Goal: Task Accomplishment & Management: Complete application form

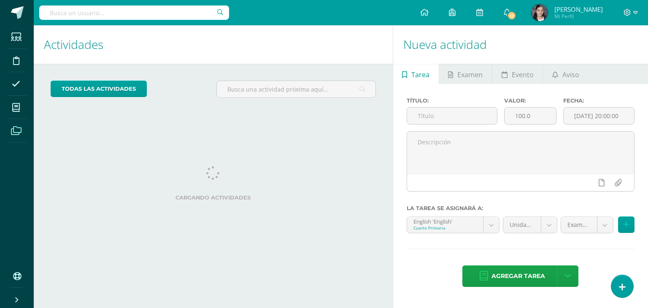
click at [19, 132] on icon at bounding box center [16, 131] width 11 height 8
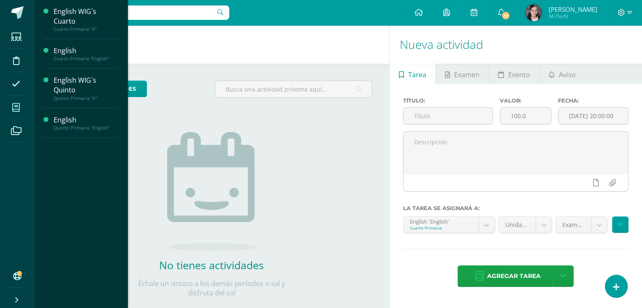
click at [14, 112] on span at bounding box center [16, 107] width 19 height 19
click at [17, 107] on icon at bounding box center [16, 107] width 8 height 8
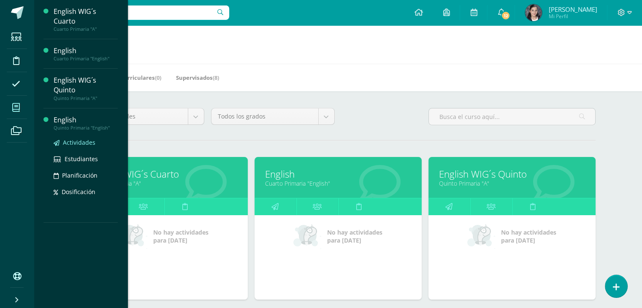
click at [83, 143] on span "Actividades" at bounding box center [79, 142] width 32 height 8
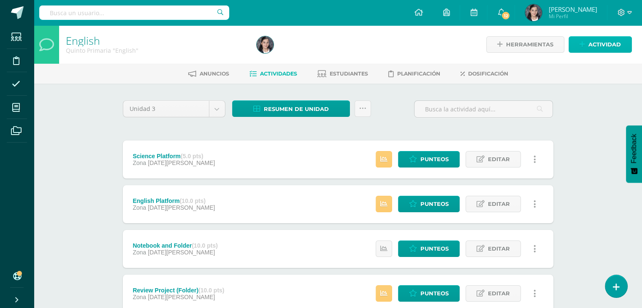
click at [605, 41] on span "Actividad" at bounding box center [604, 45] width 32 height 16
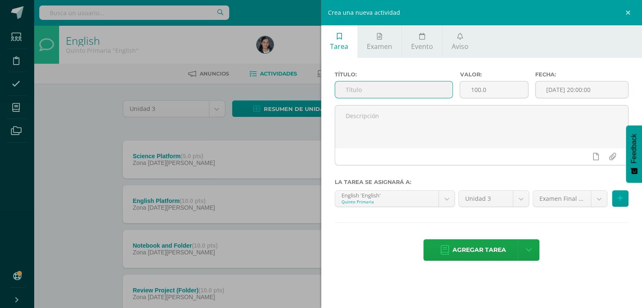
click at [441, 81] on input "text" at bounding box center [394, 89] width 118 height 16
type input "Final Exam"
click at [616, 199] on button at bounding box center [620, 198] width 16 height 16
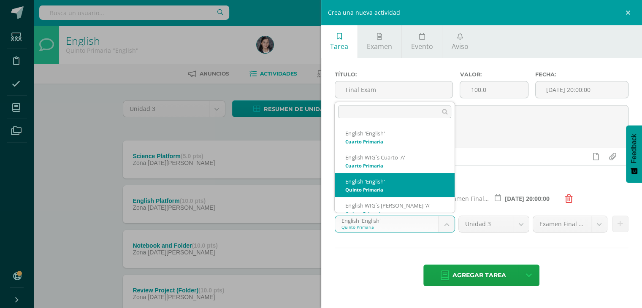
click at [448, 221] on body "Estudiantes Disciplina Asistencia Mis cursos Archivos Soporte Centro de ayuda Ú…" at bounding box center [321, 274] width 642 height 548
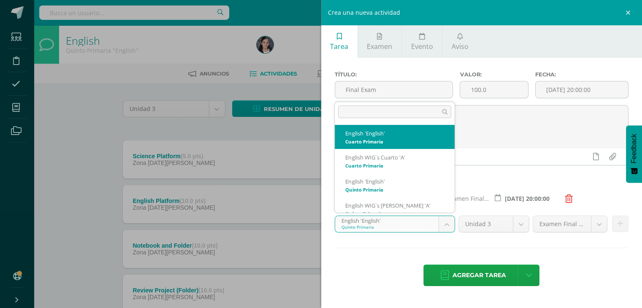
select select "58544"
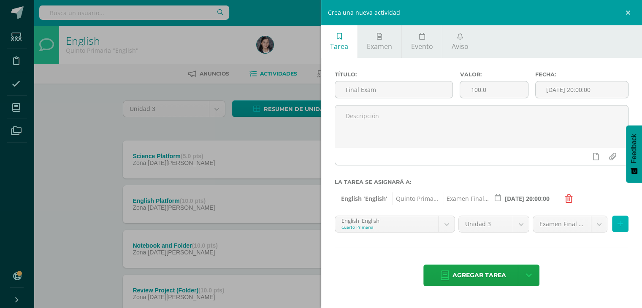
click at [618, 225] on icon at bounding box center [619, 223] width 5 height 7
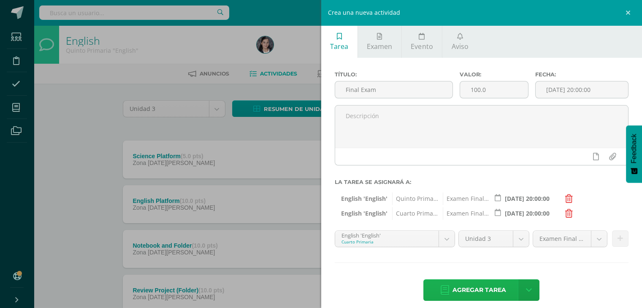
click at [464, 286] on span "Agregar tarea" at bounding box center [479, 290] width 54 height 21
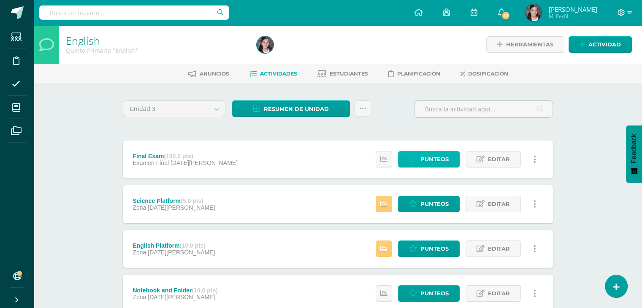
click at [414, 156] on icon at bounding box center [413, 159] width 8 height 7
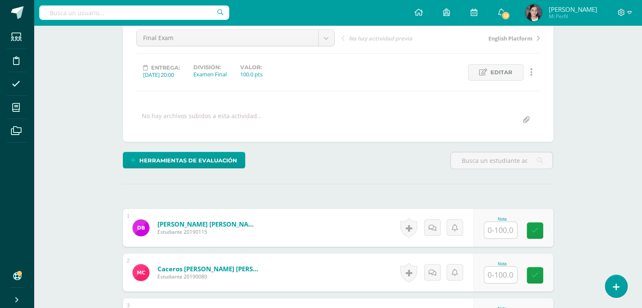
scroll to position [84, 0]
click at [497, 230] on input "text" at bounding box center [505, 230] width 34 height 17
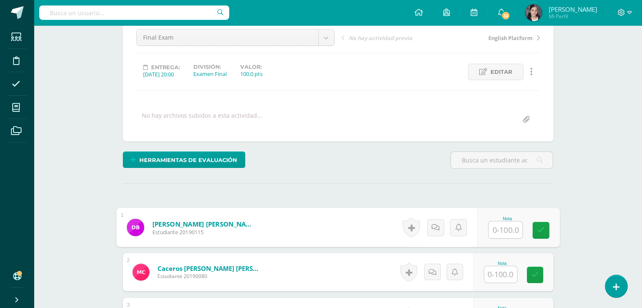
scroll to position [85, 0]
type input "82"
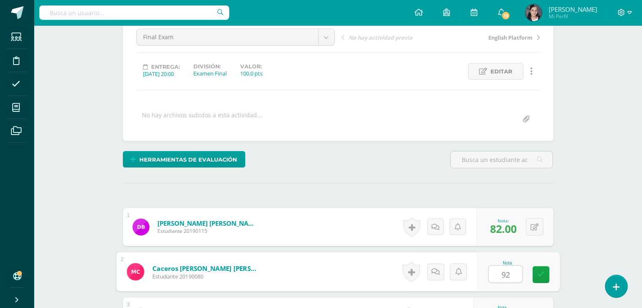
type input "92"
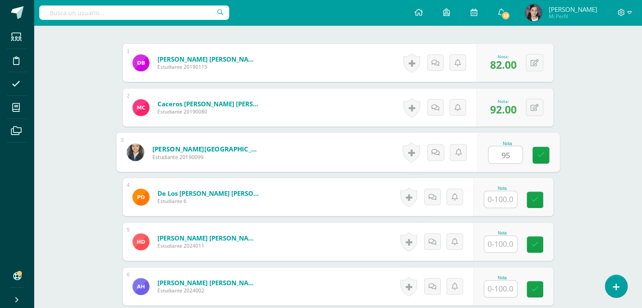
type input "95"
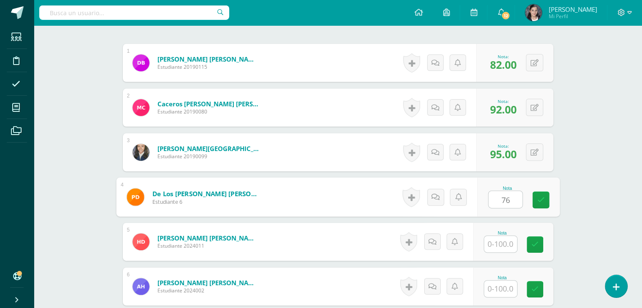
type input "76"
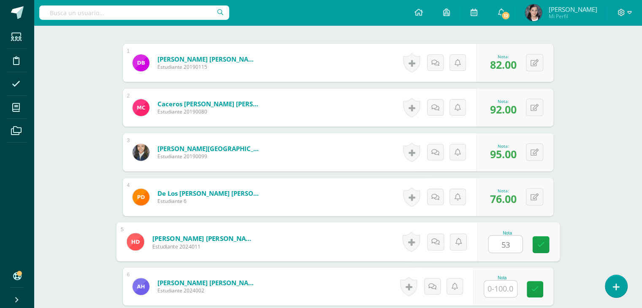
type input "53"
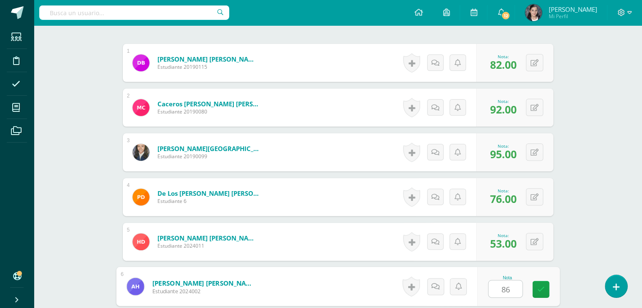
type input "86"
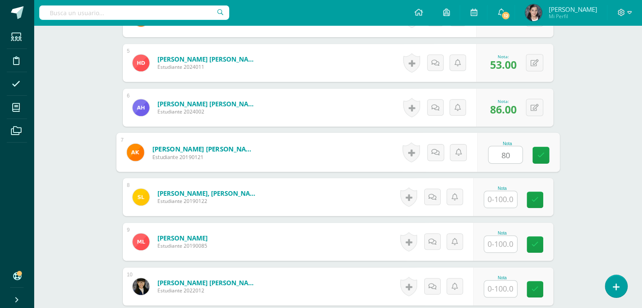
type input "80"
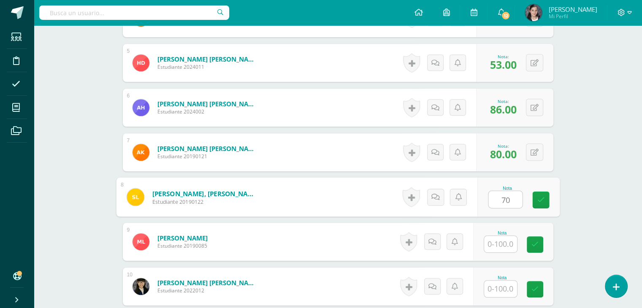
type input "70"
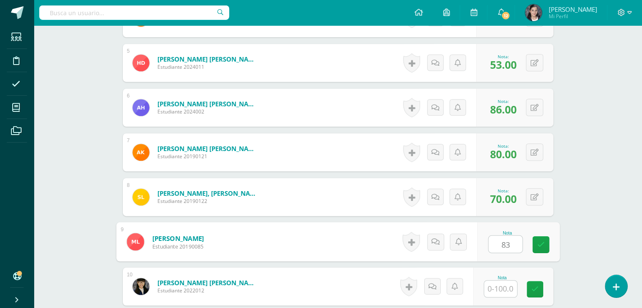
type input "83"
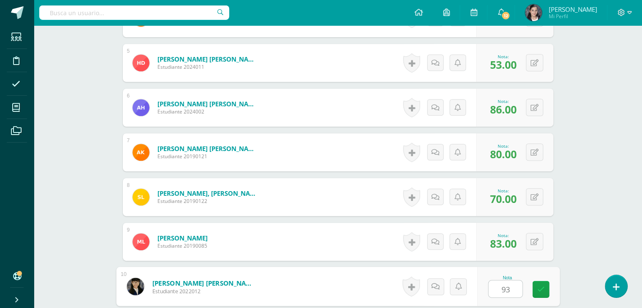
type input "93"
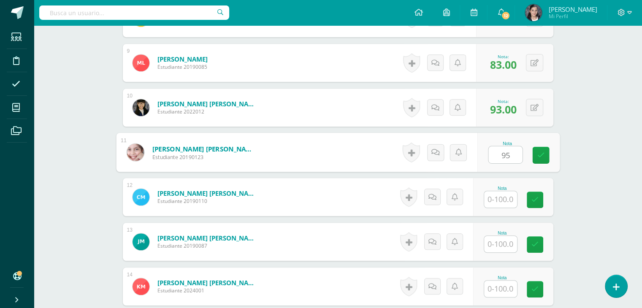
type input "95"
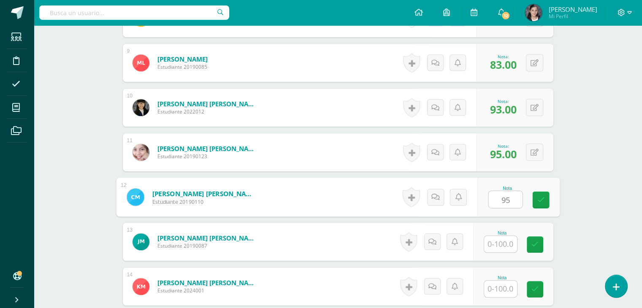
type input "95"
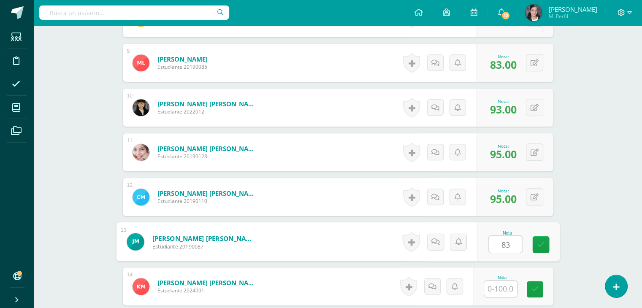
type input "83"
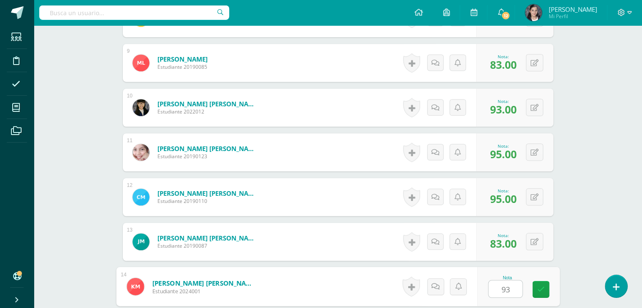
type input "93"
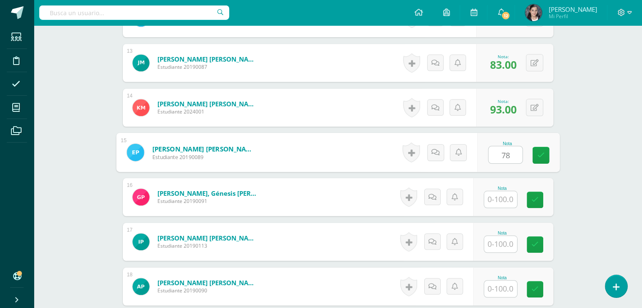
type input "78"
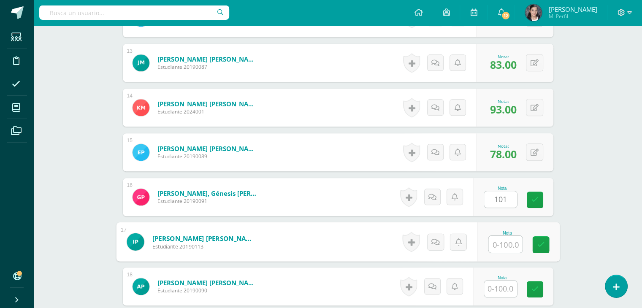
type input "0"
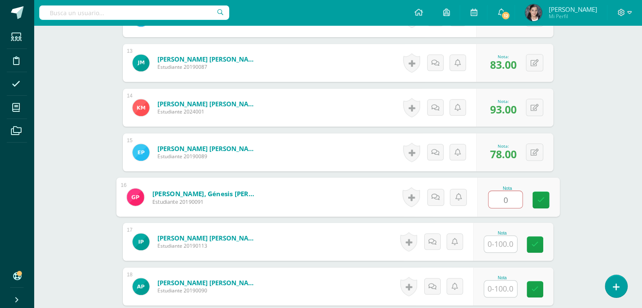
click at [521, 194] on input "0" at bounding box center [505, 199] width 34 height 17
type input "100"
click at [544, 198] on link at bounding box center [540, 200] width 17 height 17
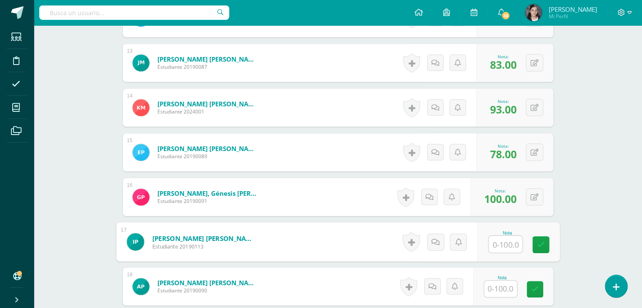
click at [498, 237] on input "text" at bounding box center [505, 244] width 34 height 17
type input "95"
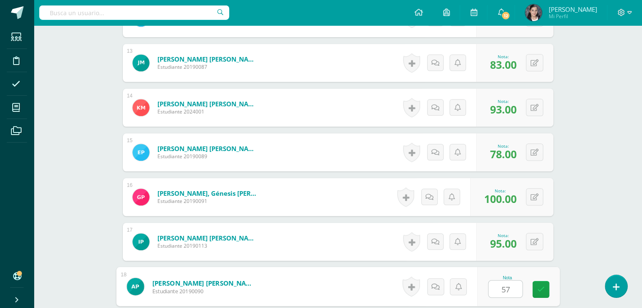
type input "57"
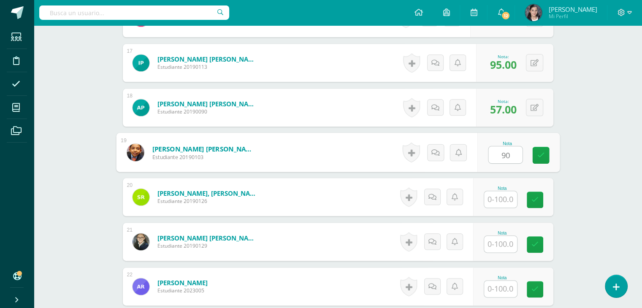
type input "90"
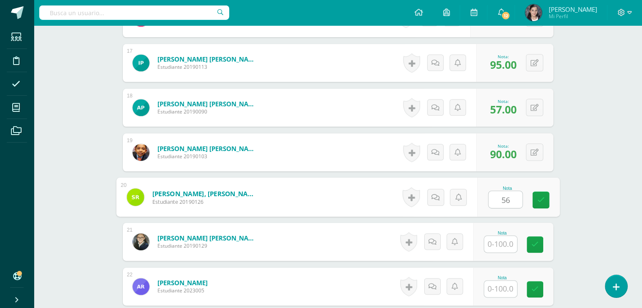
type input "56"
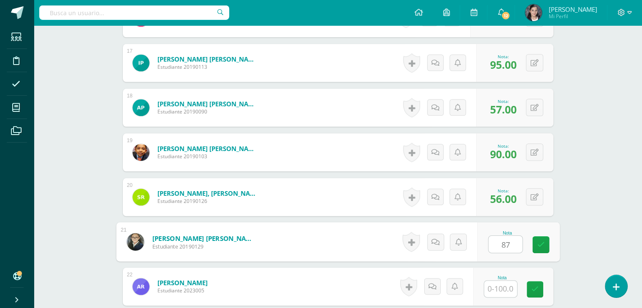
type input "87"
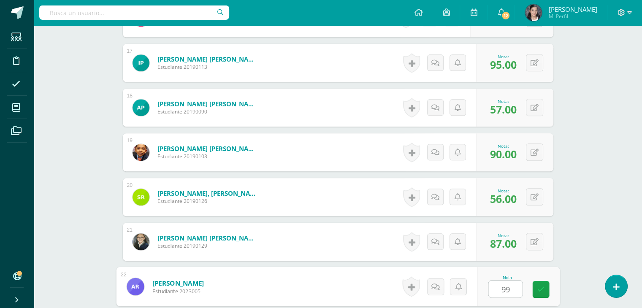
type input "99"
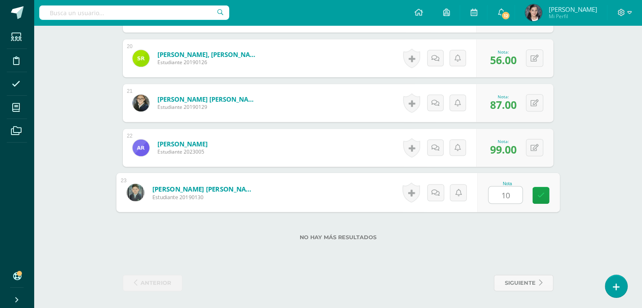
type input "100"
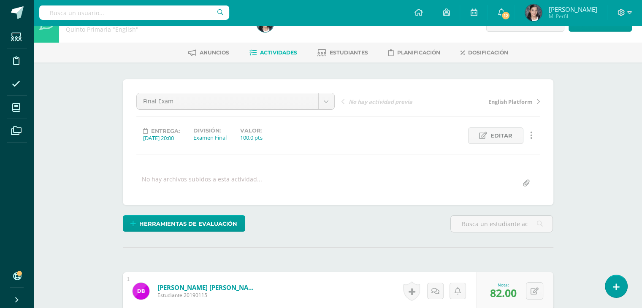
scroll to position [0, 0]
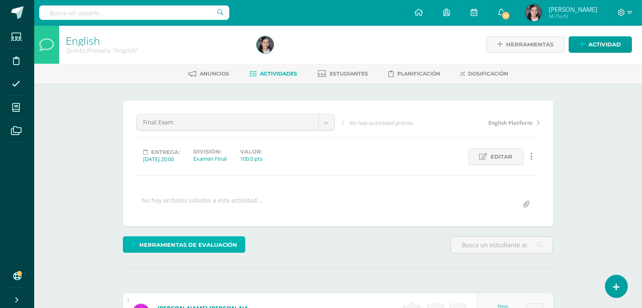
click at [173, 242] on span "Herramientas de evaluación" at bounding box center [188, 245] width 98 height 16
click at [281, 246] on div "Herramientas de evaluación" at bounding box center [337, 248] width 437 height 24
click at [201, 240] on span "Herramientas de evaluación" at bounding box center [188, 245] width 98 height 16
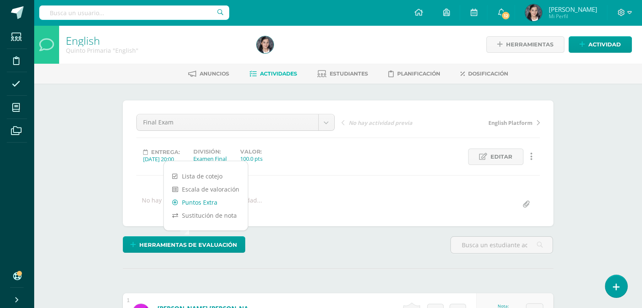
click at [207, 205] on link "Puntos Extra" at bounding box center [206, 202] width 84 height 13
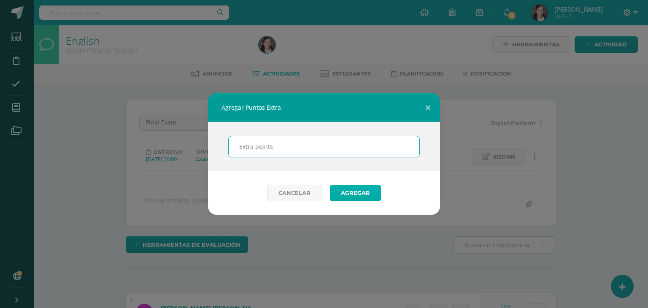
type input "Extra points"
click at [354, 185] on button "Agregar" at bounding box center [355, 193] width 51 height 16
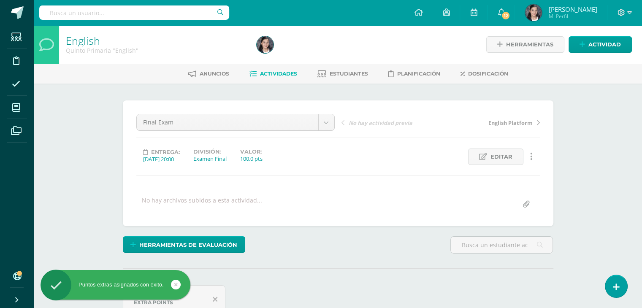
click at [263, 73] on span "Actividades" at bounding box center [278, 73] width 37 height 6
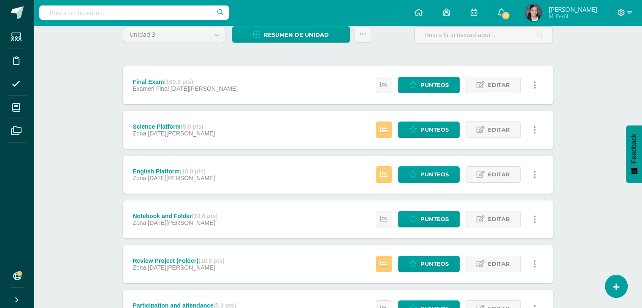
scroll to position [74, 0]
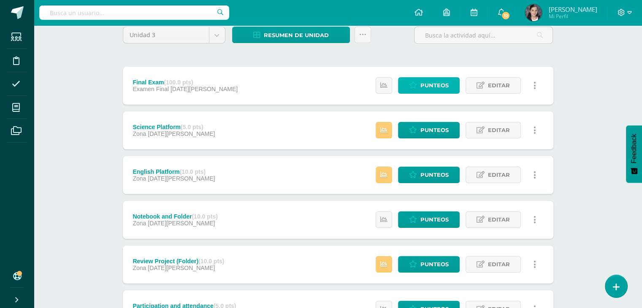
click at [419, 86] on link "Punteos" at bounding box center [429, 85] width 62 height 16
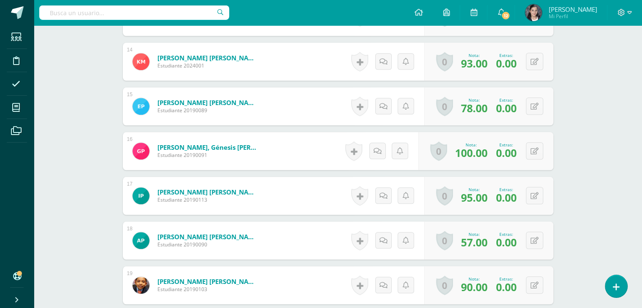
scroll to position [866, 0]
click at [500, 151] on span "0.00" at bounding box center [506, 152] width 21 height 14
click at [538, 149] on button at bounding box center [540, 151] width 18 height 18
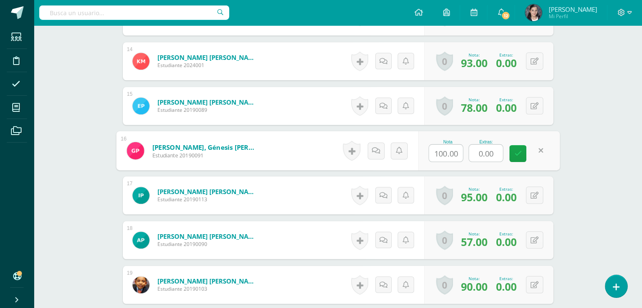
click at [480, 157] on input "0.00" at bounding box center [486, 153] width 34 height 17
type input "01.00"
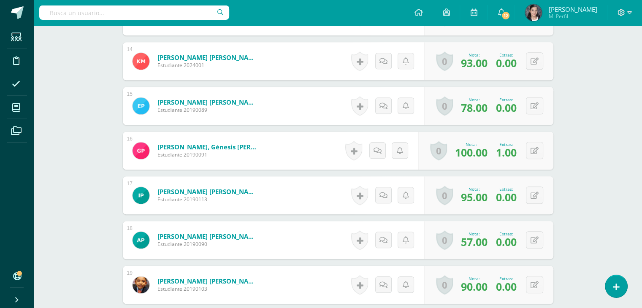
scroll to position [1137, 0]
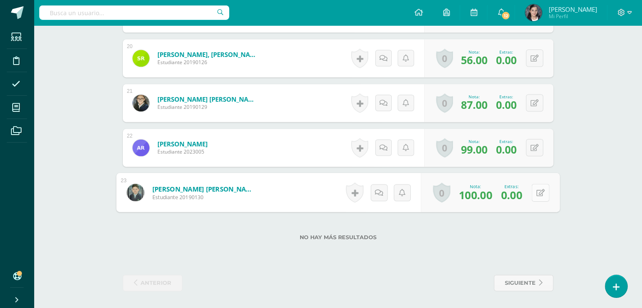
click at [530, 198] on div "0 [GEOGRAPHIC_DATA] Logros obtenidos Aún no hay logros agregados Nota: 100.00 E…" at bounding box center [490, 192] width 139 height 39
click at [537, 194] on icon at bounding box center [540, 192] width 8 height 7
click at [482, 193] on input "0.00" at bounding box center [486, 194] width 34 height 17
type input "01.00"
drag, startPoint x: 482, startPoint y: 193, endPoint x: 513, endPoint y: 200, distance: 32.0
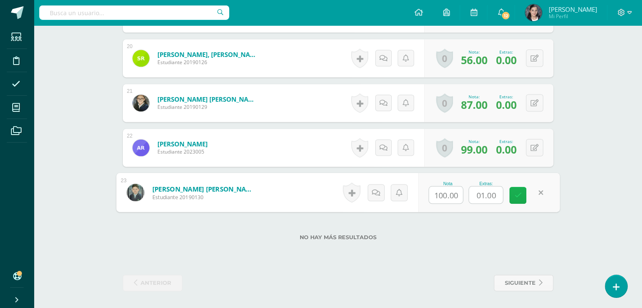
click at [513, 200] on div "Nota 100.00 Extras: 01.00" at bounding box center [489, 192] width 142 height 39
click at [513, 200] on link at bounding box center [517, 195] width 17 height 17
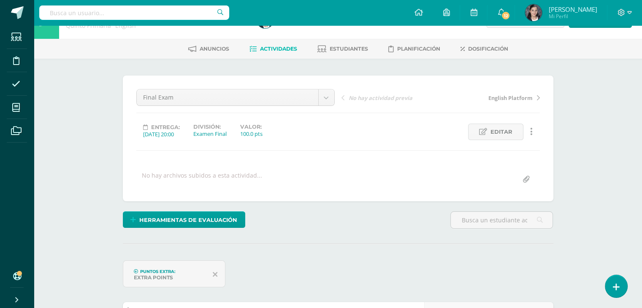
scroll to position [0, 0]
